Goal: Check status: Check status

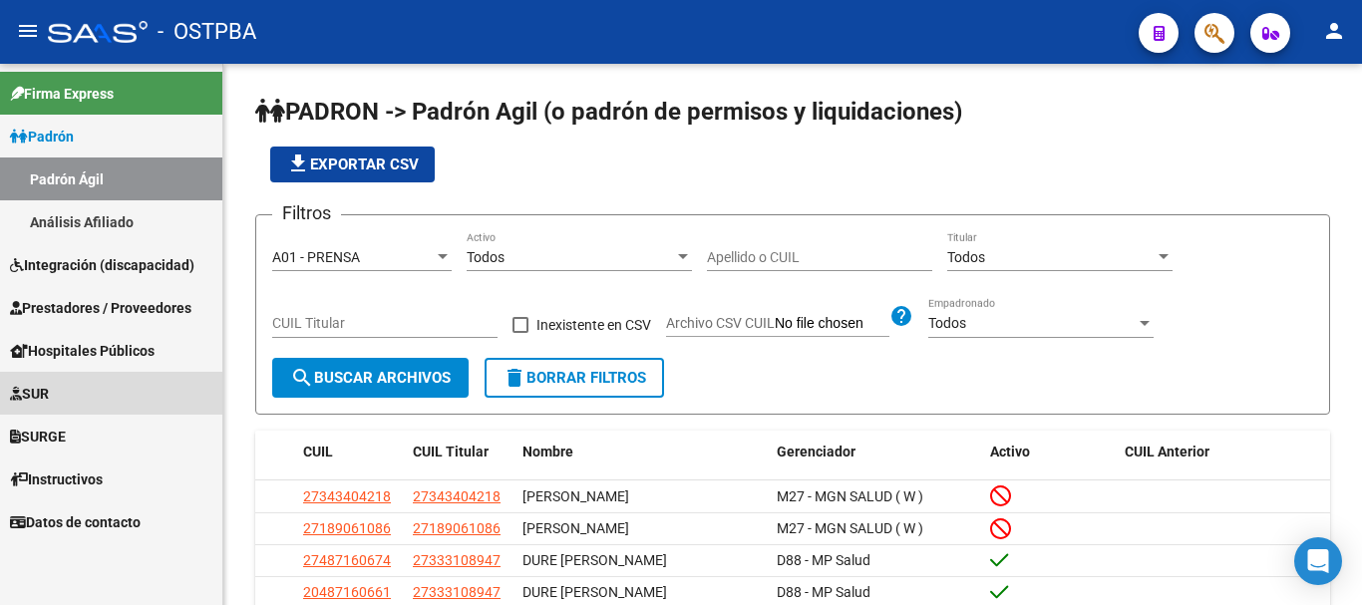
click at [63, 392] on link "SUR" at bounding box center [111, 393] width 222 height 43
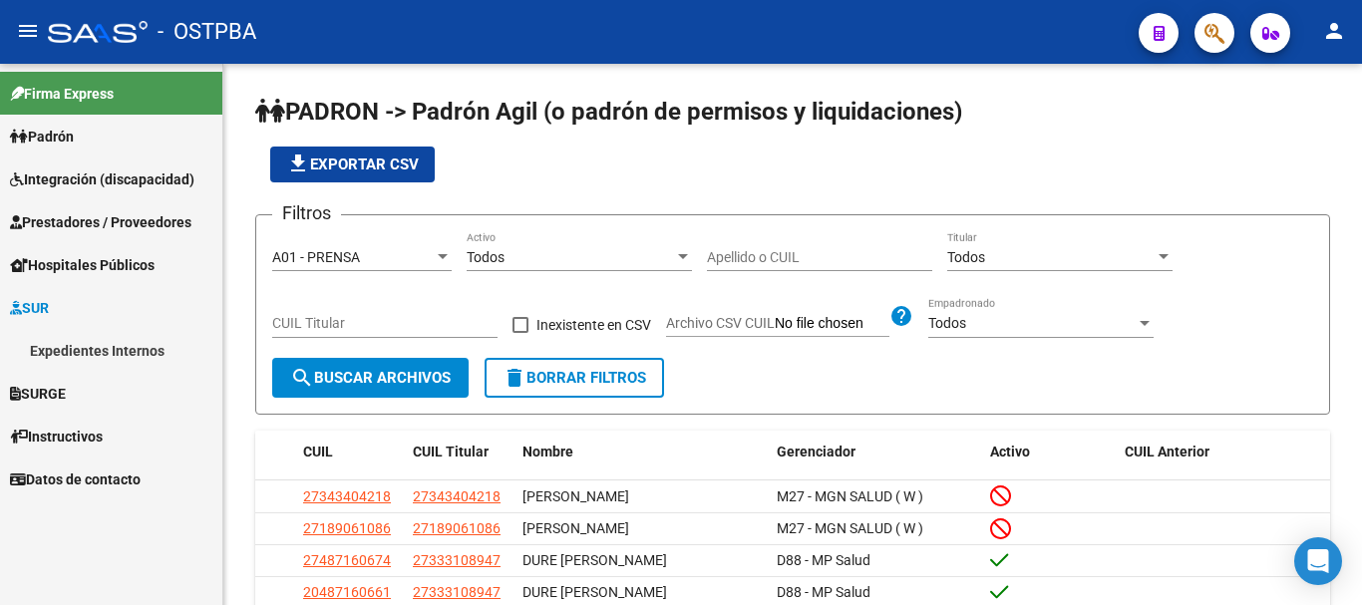
click at [63, 384] on span "SURGE" at bounding box center [38, 394] width 56 height 22
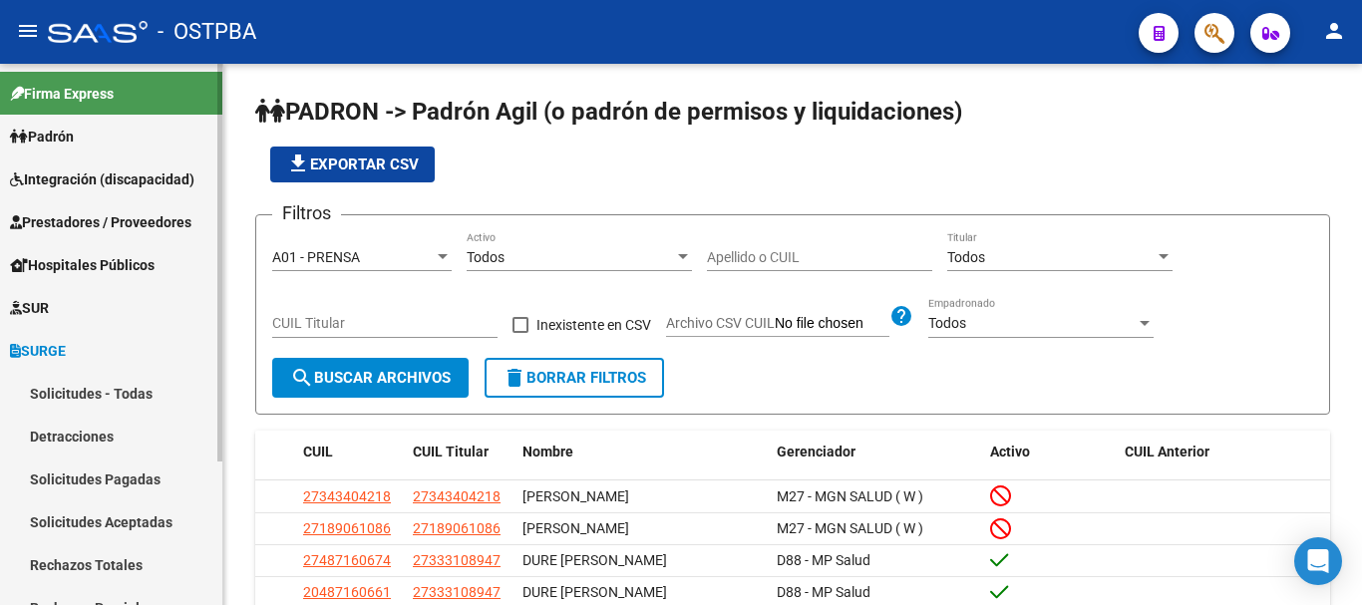
click at [49, 301] on span "SUR" at bounding box center [29, 308] width 39 height 22
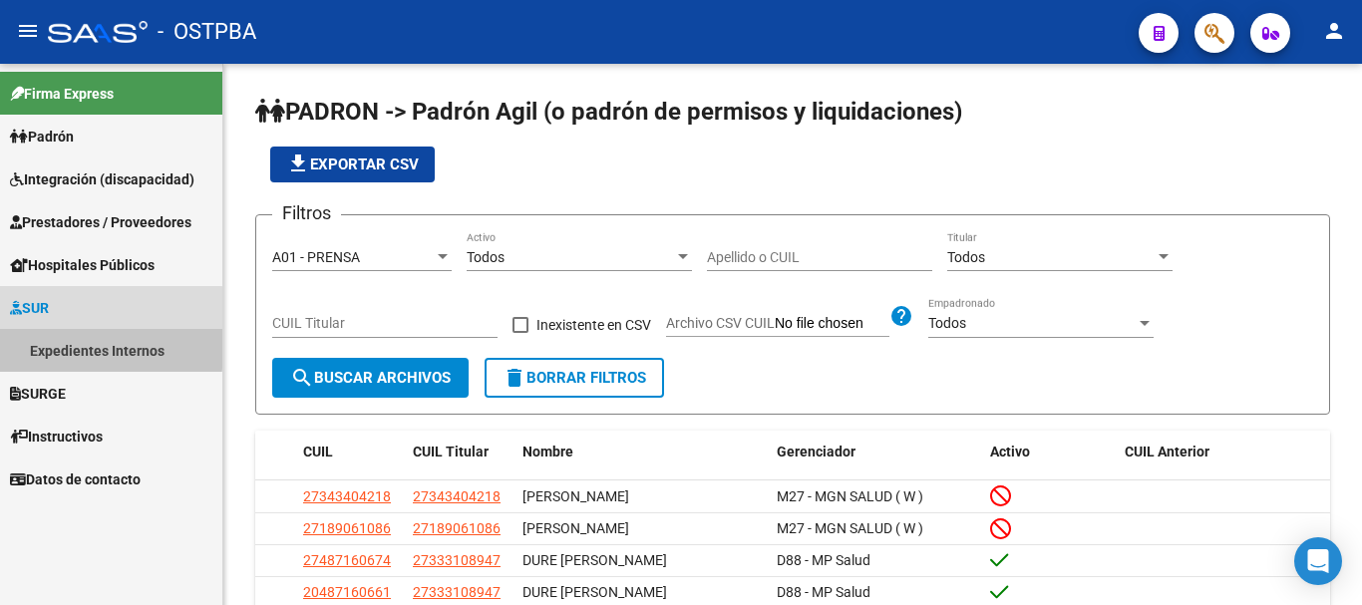
click at [60, 344] on link "Expedientes Internos" at bounding box center [111, 350] width 222 height 43
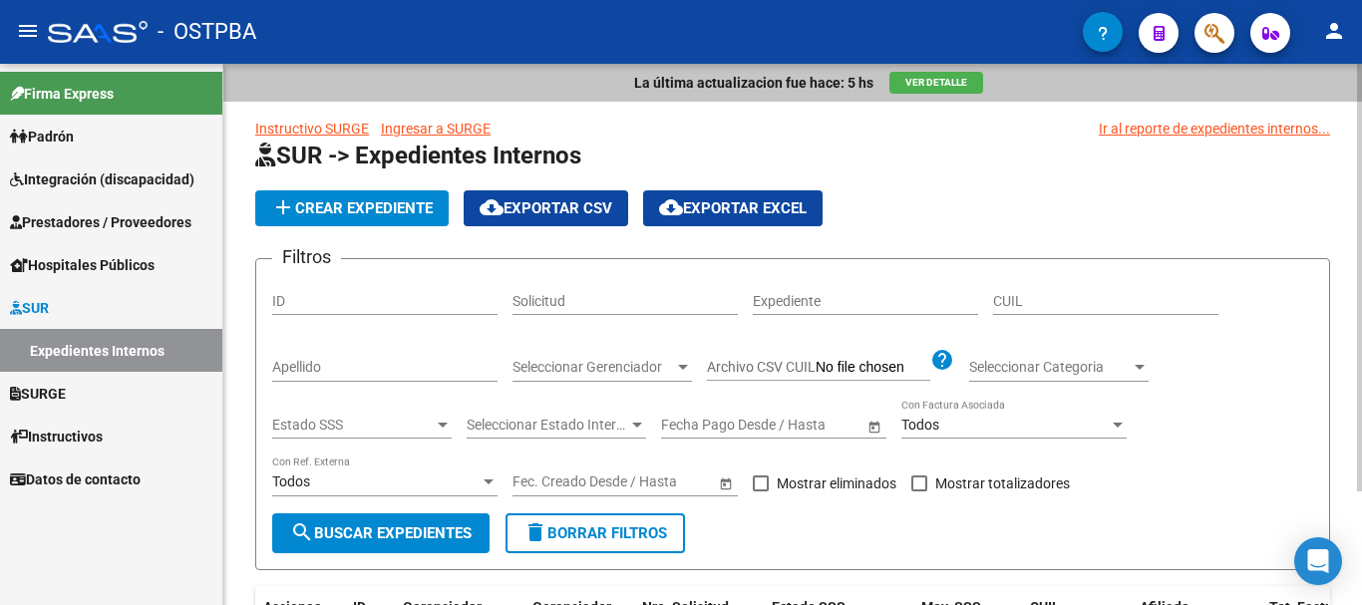
click at [319, 355] on div "Apellido" at bounding box center [384, 362] width 225 height 40
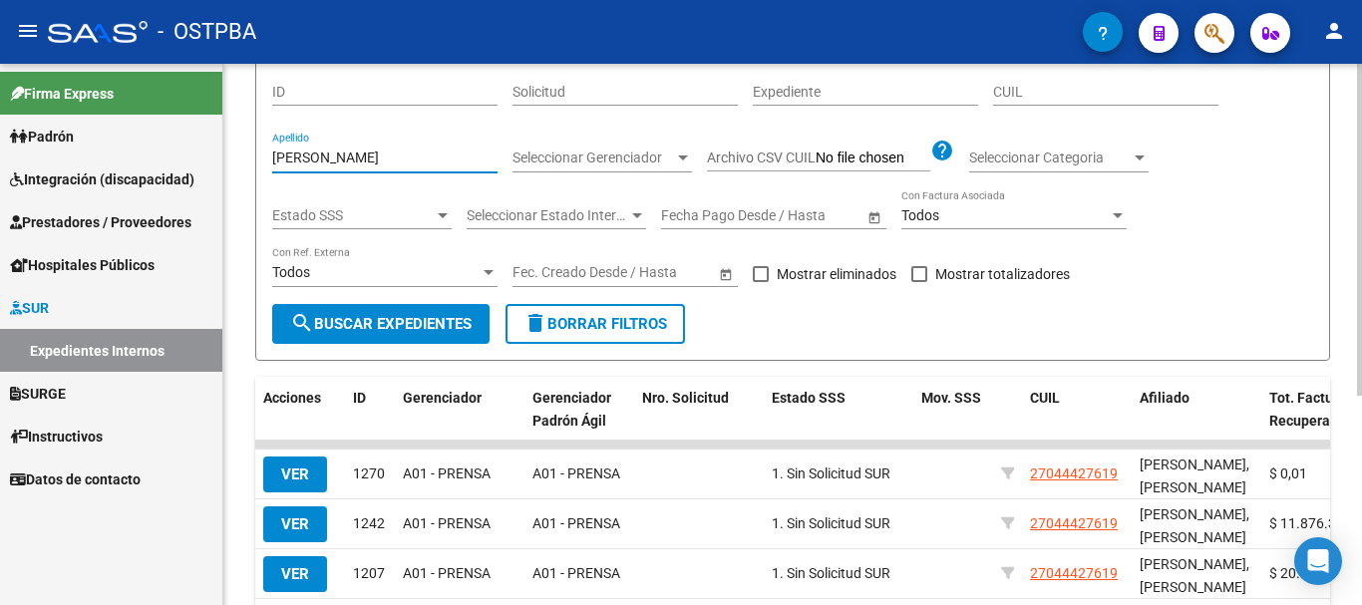
scroll to position [299, 0]
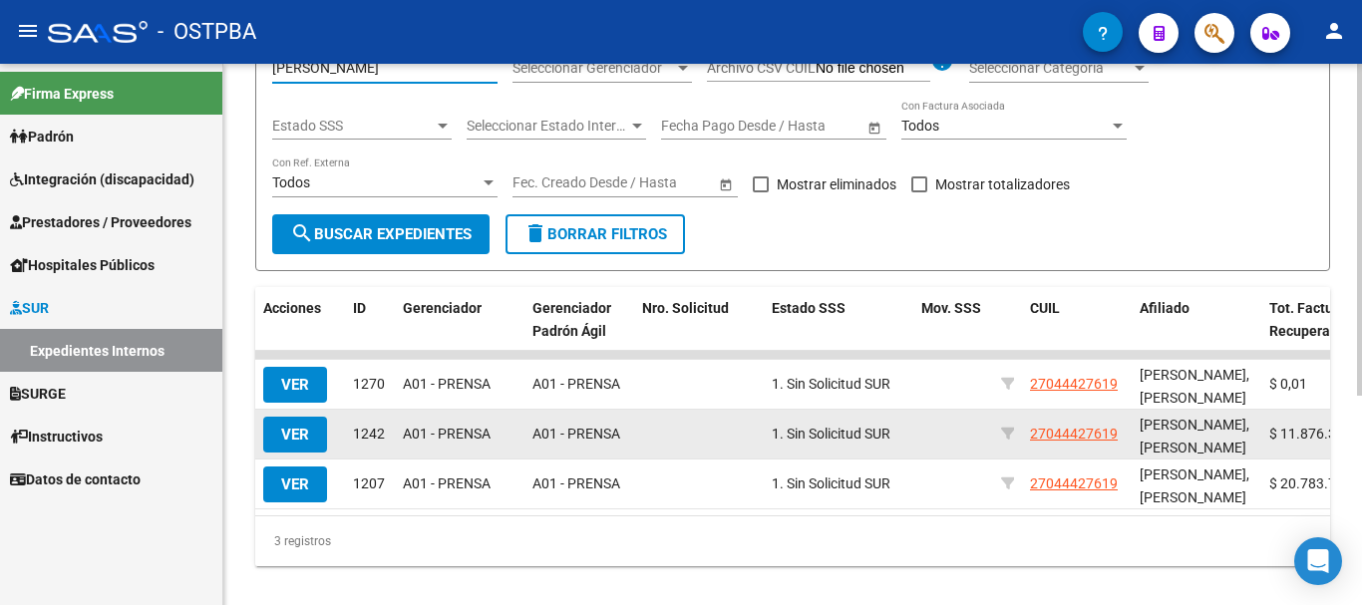
type input "[PERSON_NAME]"
click at [299, 425] on button "VER" at bounding box center [295, 435] width 64 height 36
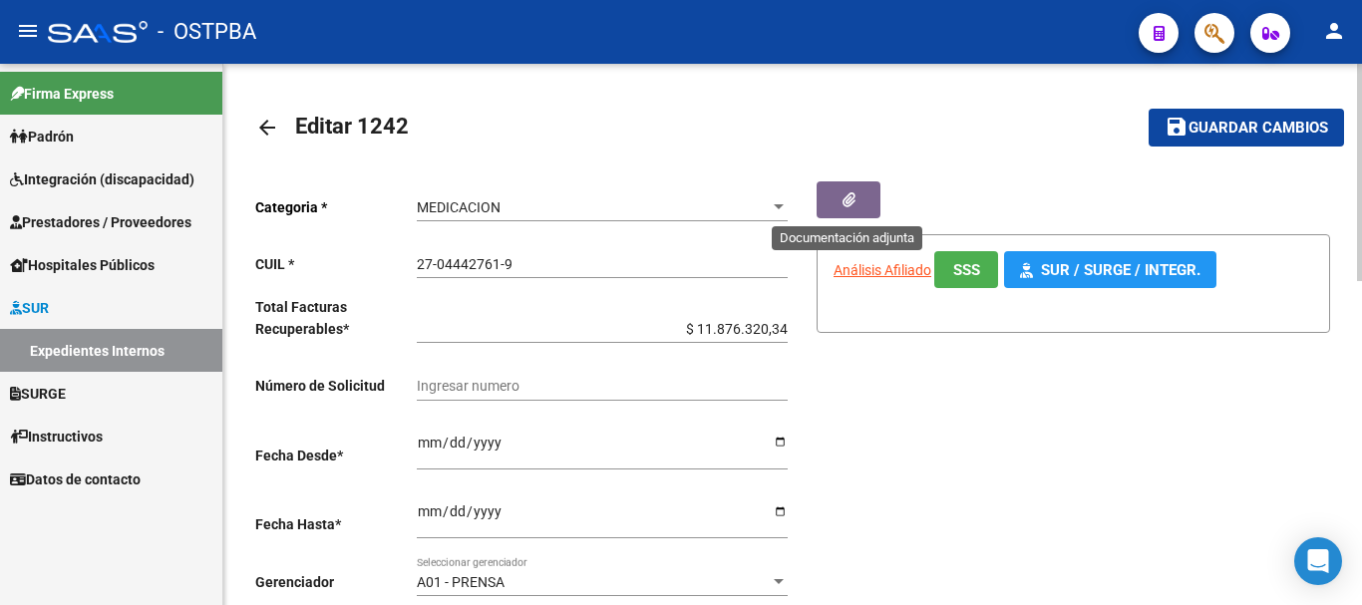
click at [846, 200] on icon "button" at bounding box center [849, 199] width 13 height 15
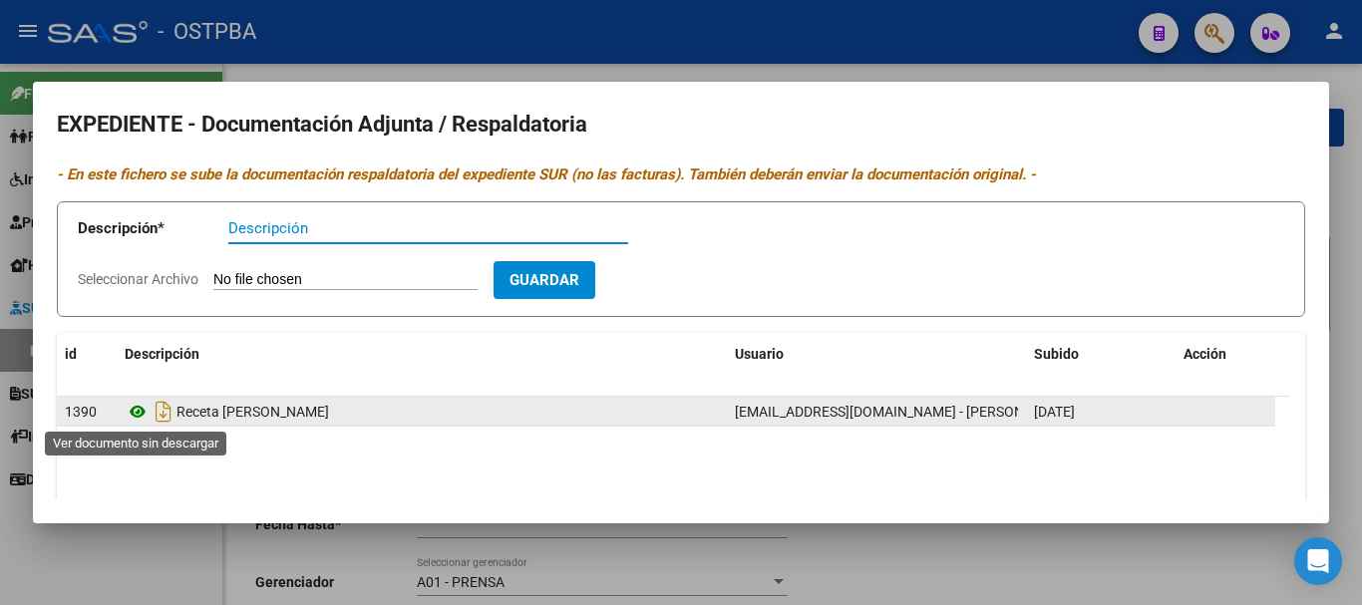
click at [137, 406] on icon at bounding box center [138, 412] width 26 height 24
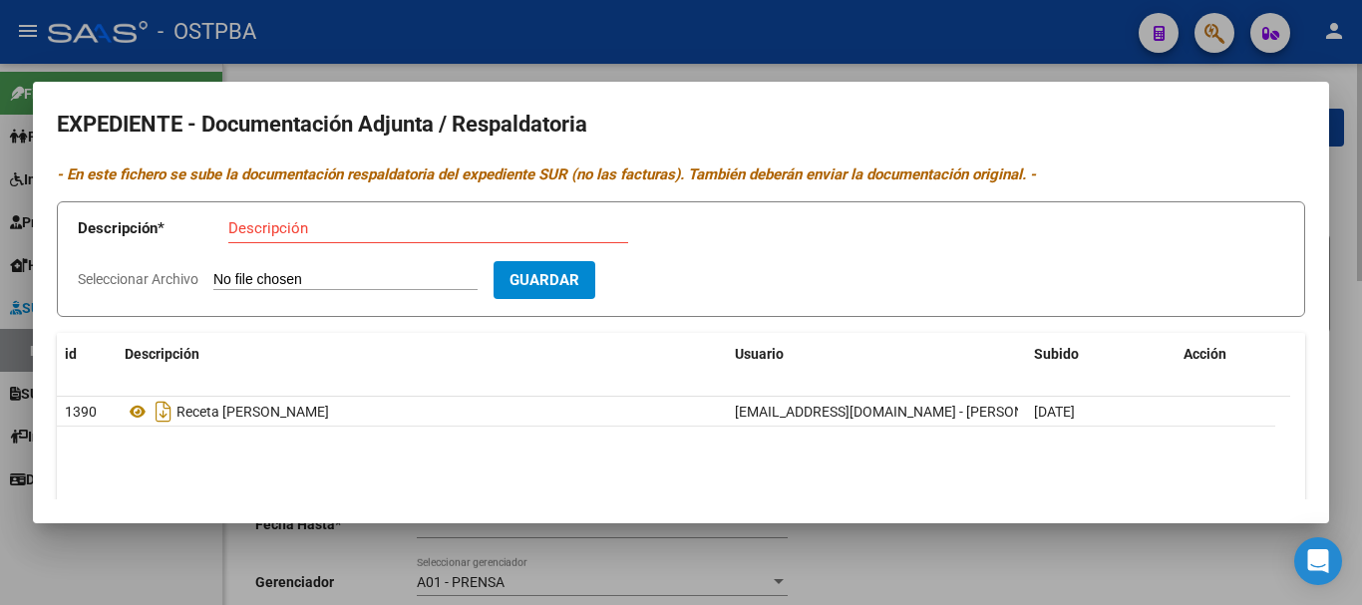
drag, startPoint x: 894, startPoint y: 576, endPoint x: 846, endPoint y: 555, distance: 52.7
click at [890, 571] on div at bounding box center [681, 302] width 1362 height 605
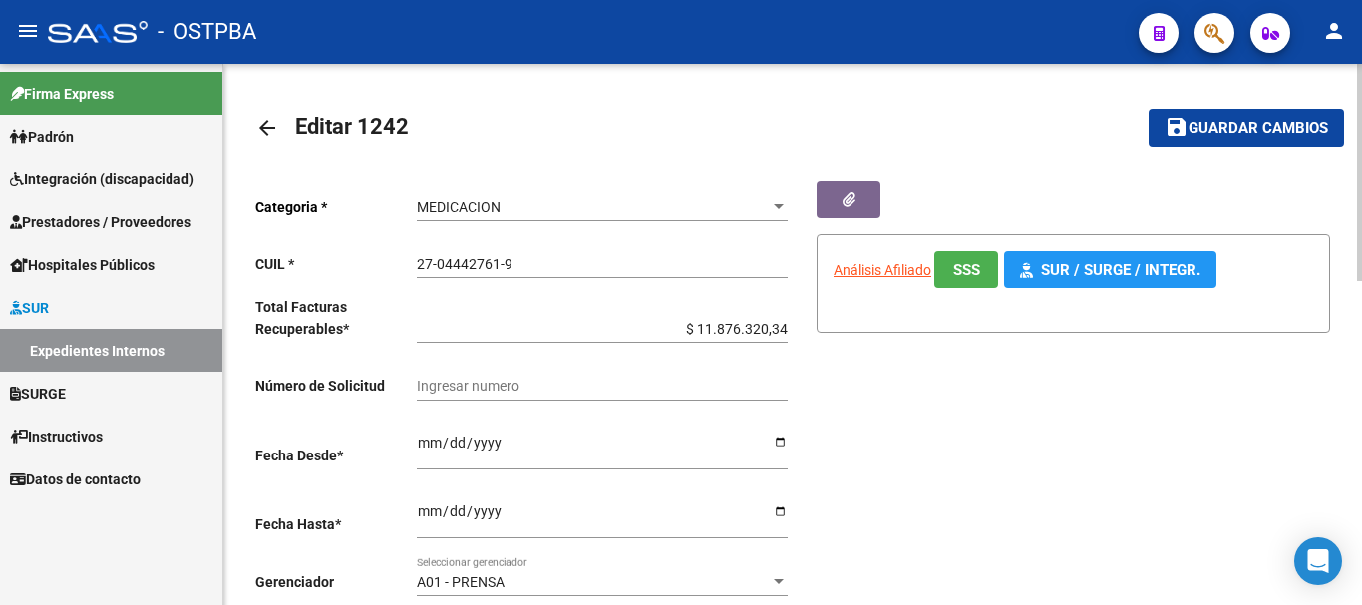
click at [266, 119] on mat-icon "arrow_back" at bounding box center [267, 128] width 24 height 24
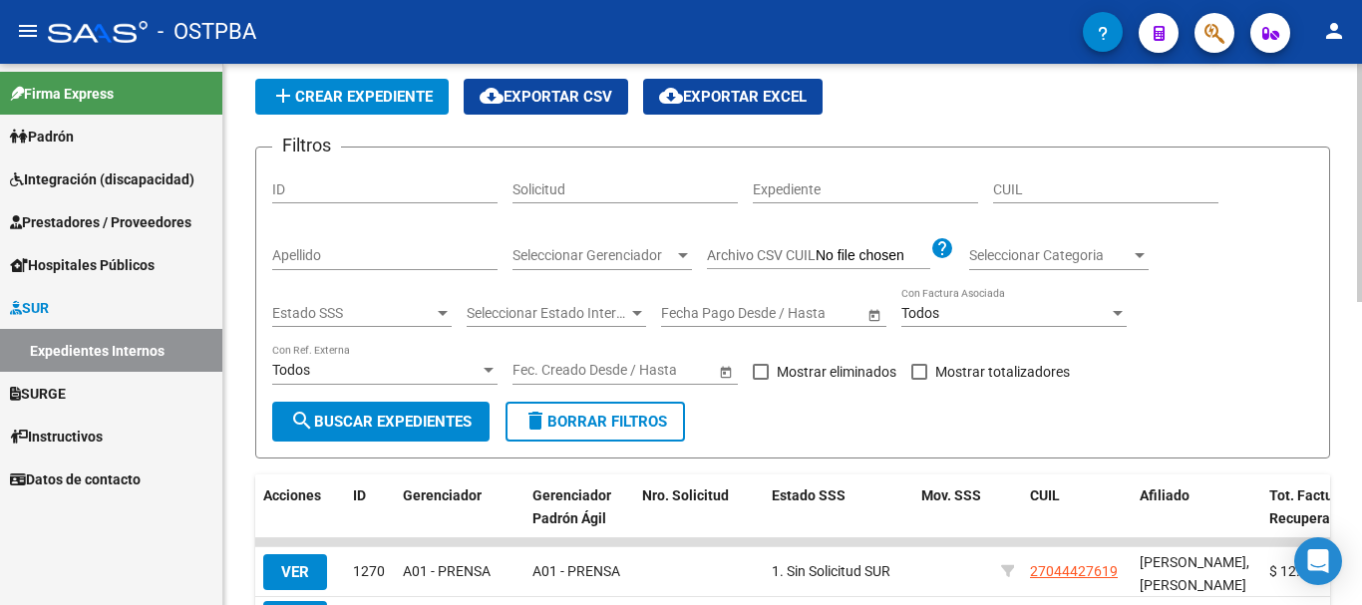
scroll to position [100, 0]
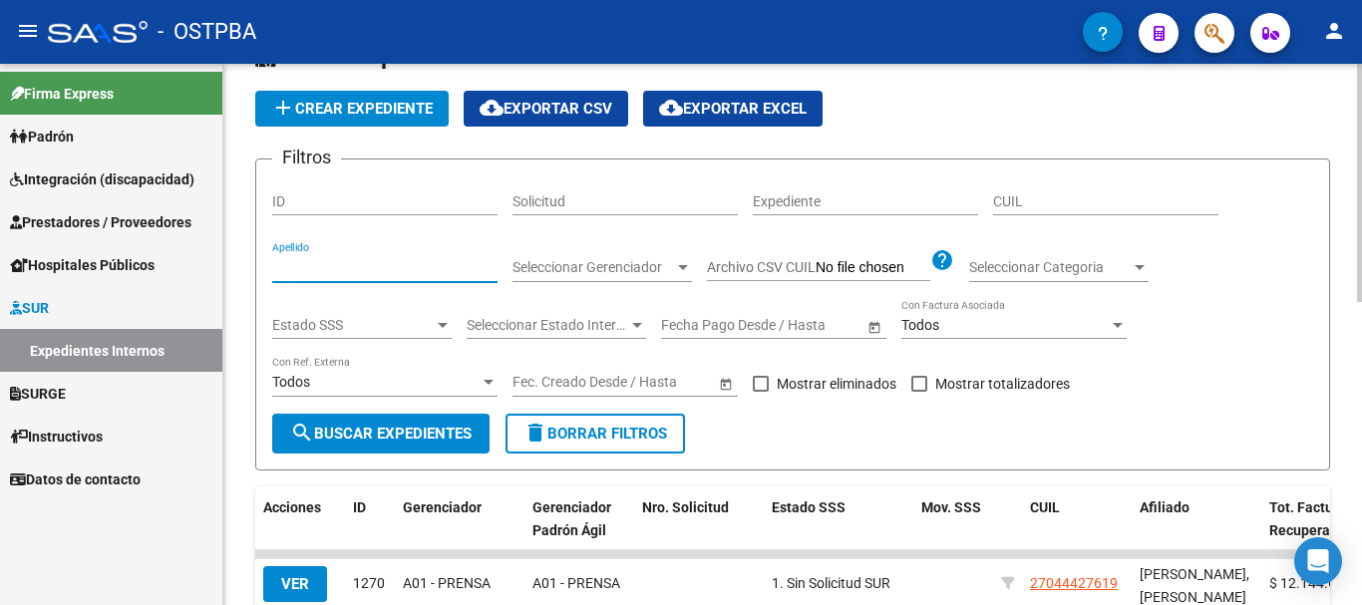
click at [338, 266] on input "Apellido" at bounding box center [384, 267] width 225 height 17
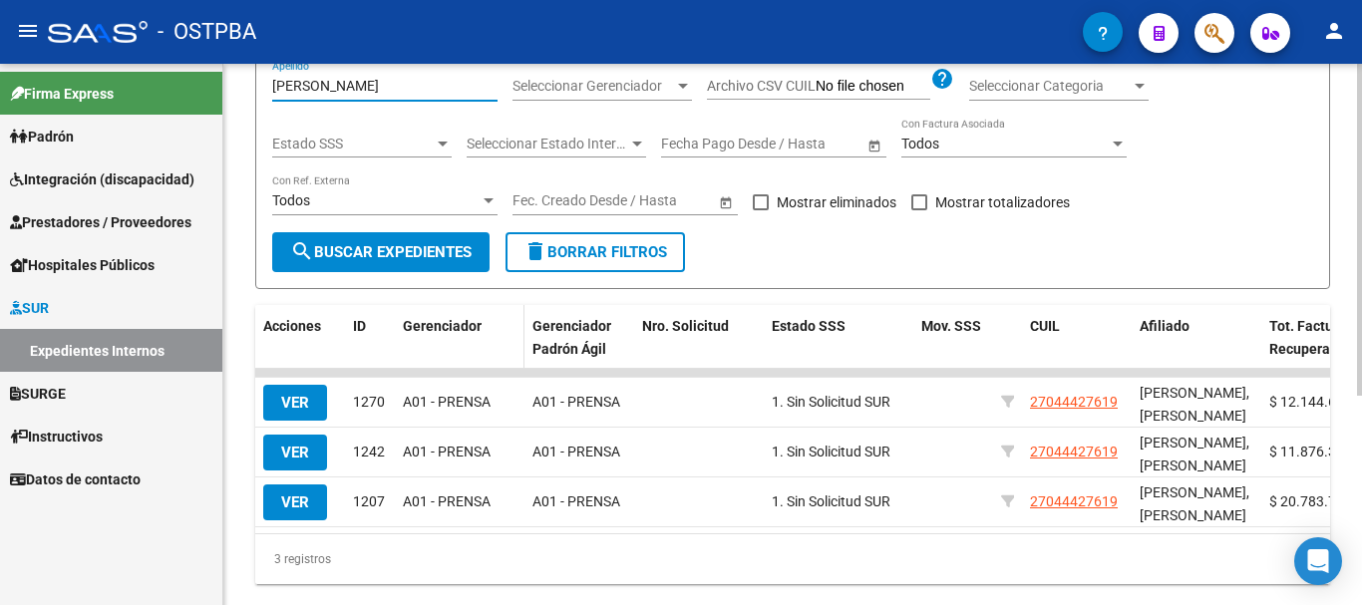
scroll to position [299, 0]
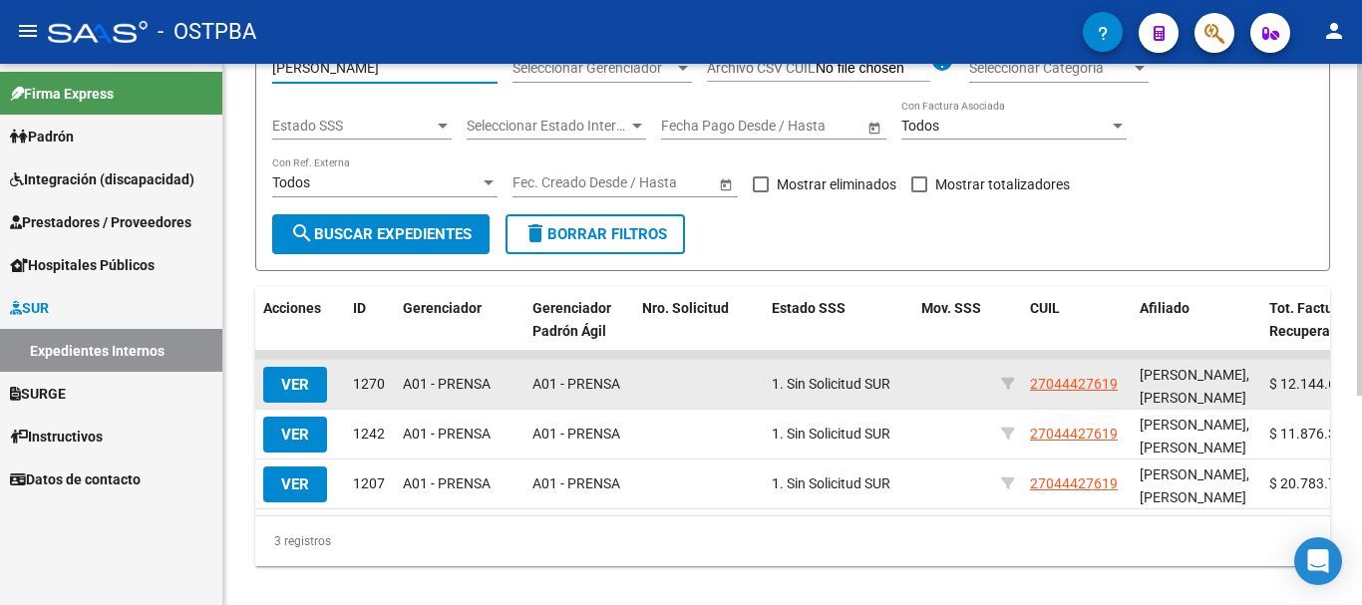
type input "[PERSON_NAME]"
click at [292, 379] on span "VER" at bounding box center [295, 385] width 28 height 18
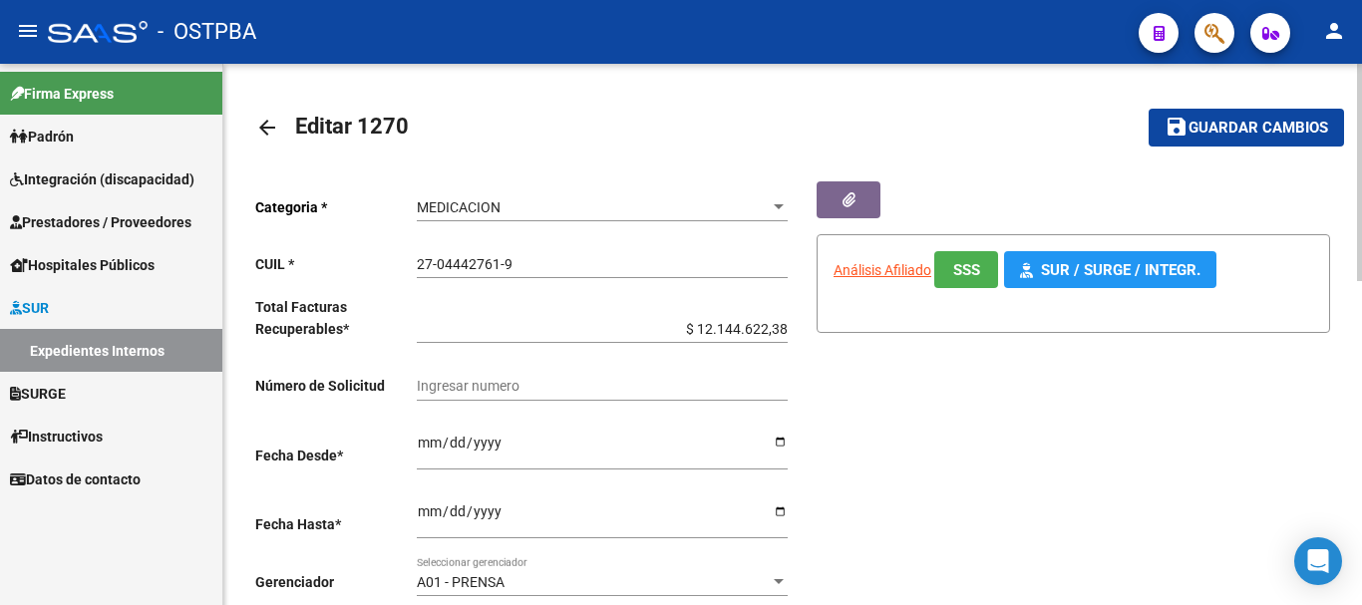
click at [258, 124] on mat-icon "arrow_back" at bounding box center [267, 128] width 24 height 24
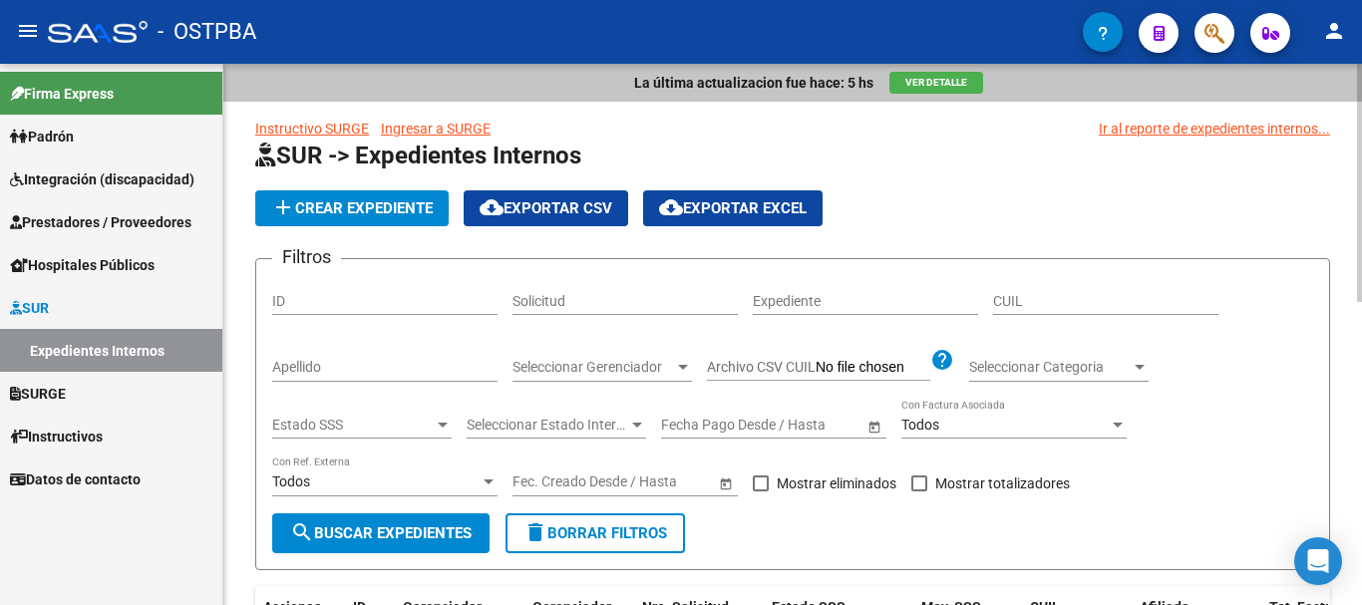
click at [296, 365] on input "Apellido" at bounding box center [384, 367] width 225 height 17
click at [287, 362] on input "kegel" at bounding box center [384, 367] width 225 height 17
click at [363, 368] on input "[PERSON_NAME]" at bounding box center [384, 367] width 225 height 17
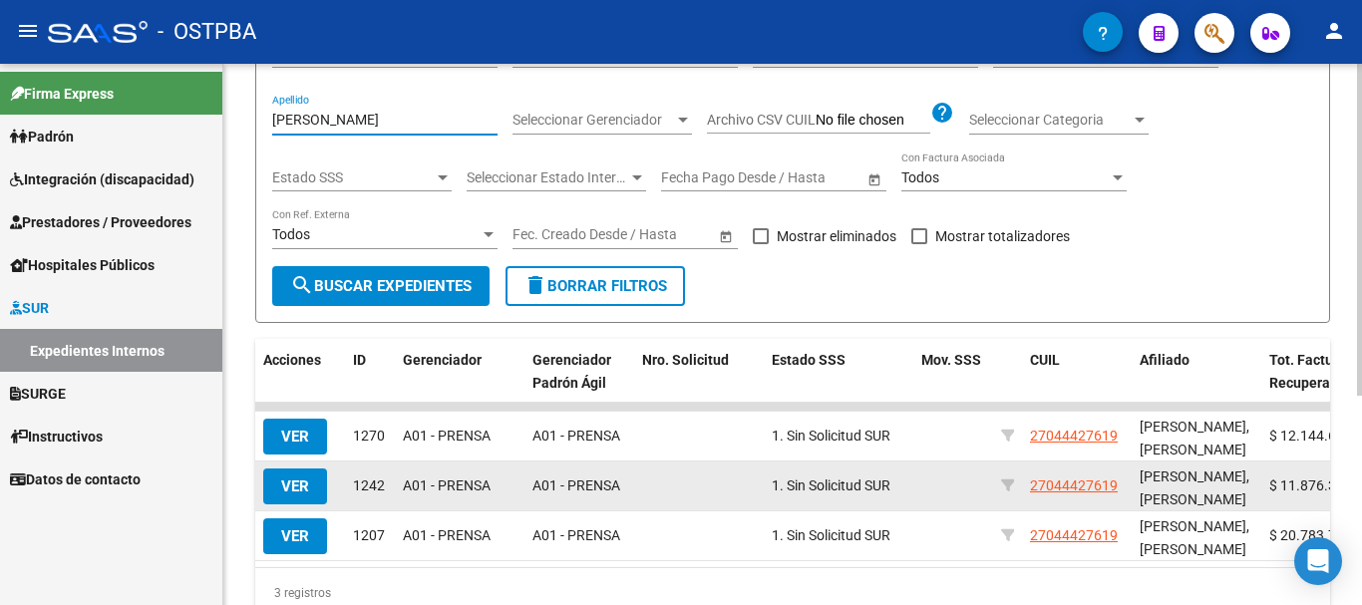
scroll to position [299, 0]
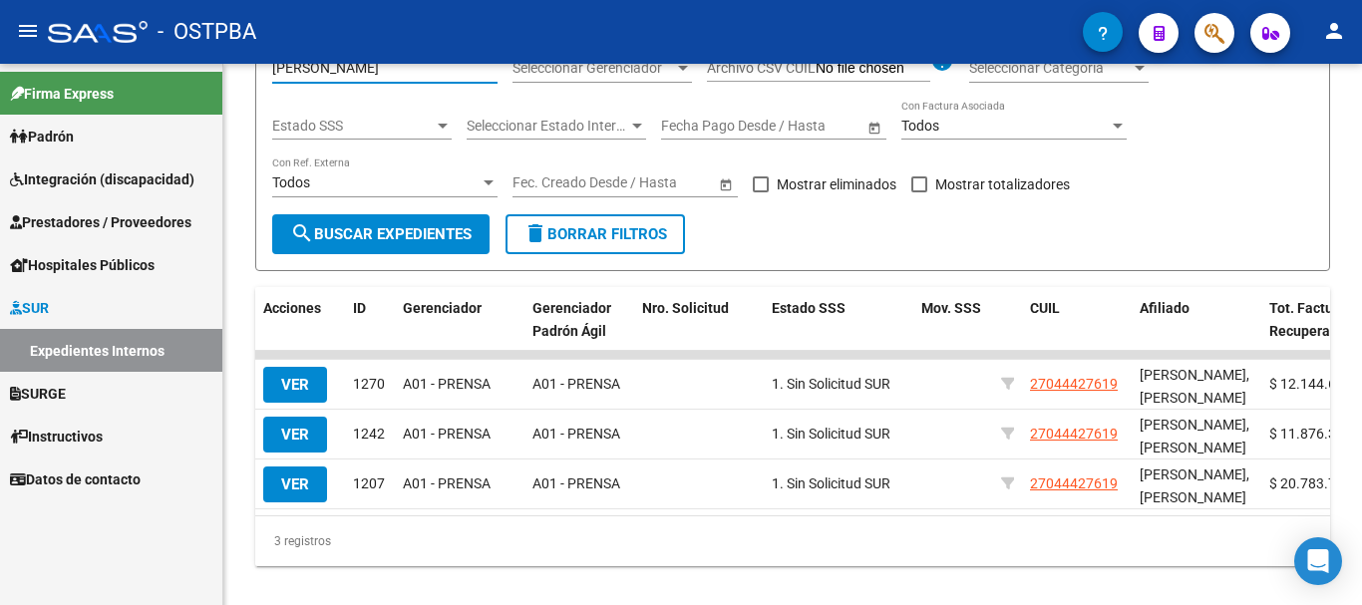
type input "[PERSON_NAME]"
